Goal: Transaction & Acquisition: Purchase product/service

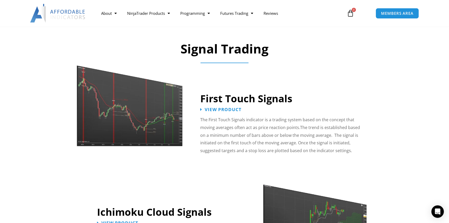
scroll to position [908, 0]
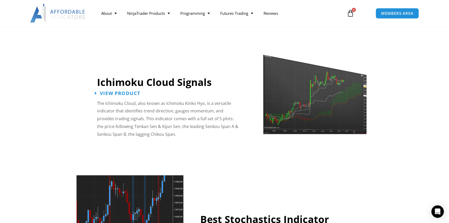
drag, startPoint x: 123, startPoint y: 84, endPoint x: 117, endPoint y: 84, distance: 5.5
click at [123, 91] on span "View Product" at bounding box center [120, 93] width 40 height 5
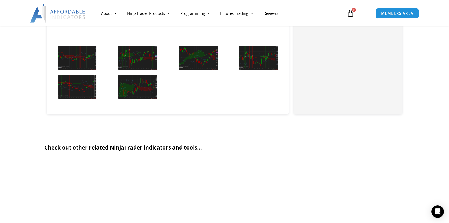
scroll to position [727, 0]
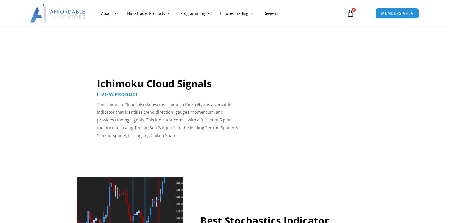
scroll to position [908, 0]
